Goal: Navigation & Orientation: Find specific page/section

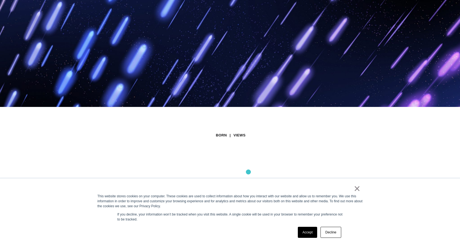
scroll to position [83, 0]
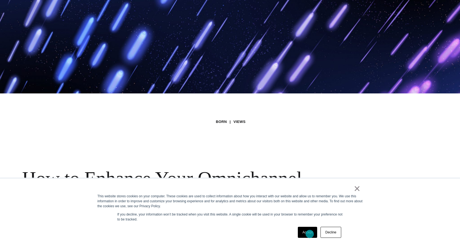
click at [309, 234] on link "Accept" at bounding box center [308, 232] width 20 height 11
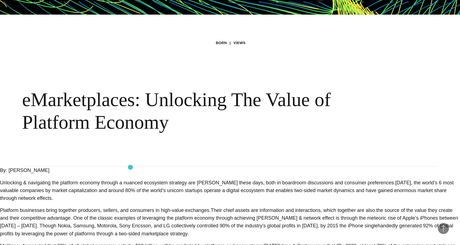
scroll to position [745, 0]
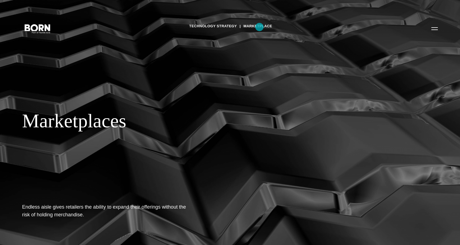
click at [259, 27] on link "Marketplace" at bounding box center [257, 26] width 29 height 8
click at [213, 27] on link "Technology Strategy" at bounding box center [212, 26] width 47 height 8
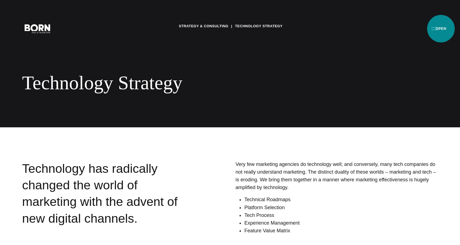
click at [441, 29] on button "Primary Menu" at bounding box center [434, 29] width 13 height 12
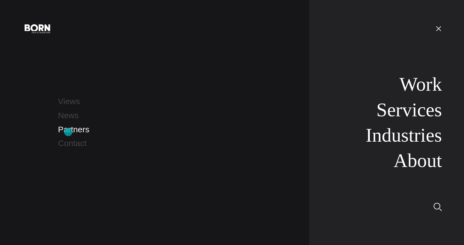
click at [68, 132] on link "Partners" at bounding box center [73, 129] width 31 height 9
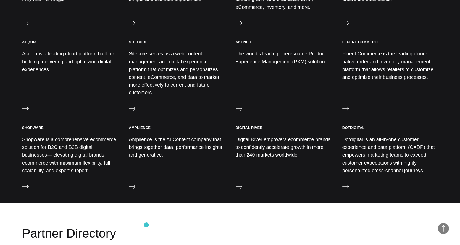
scroll to position [469, 0]
